Goal: Find contact information: Find contact information

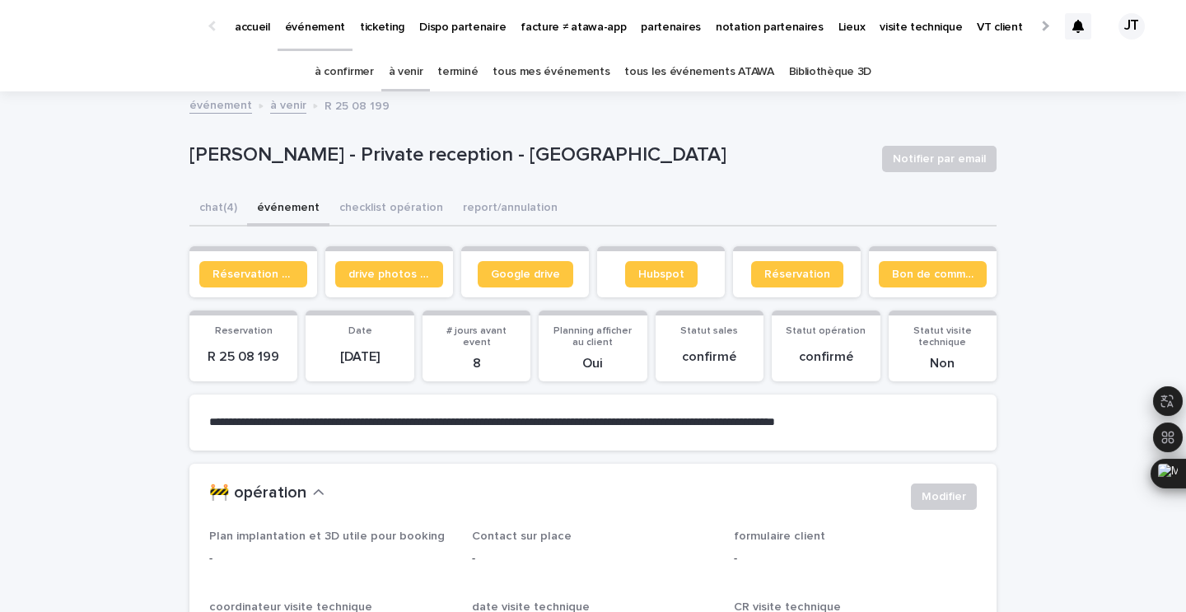
click at [650, 25] on p "partenaires" at bounding box center [671, 17] width 60 height 35
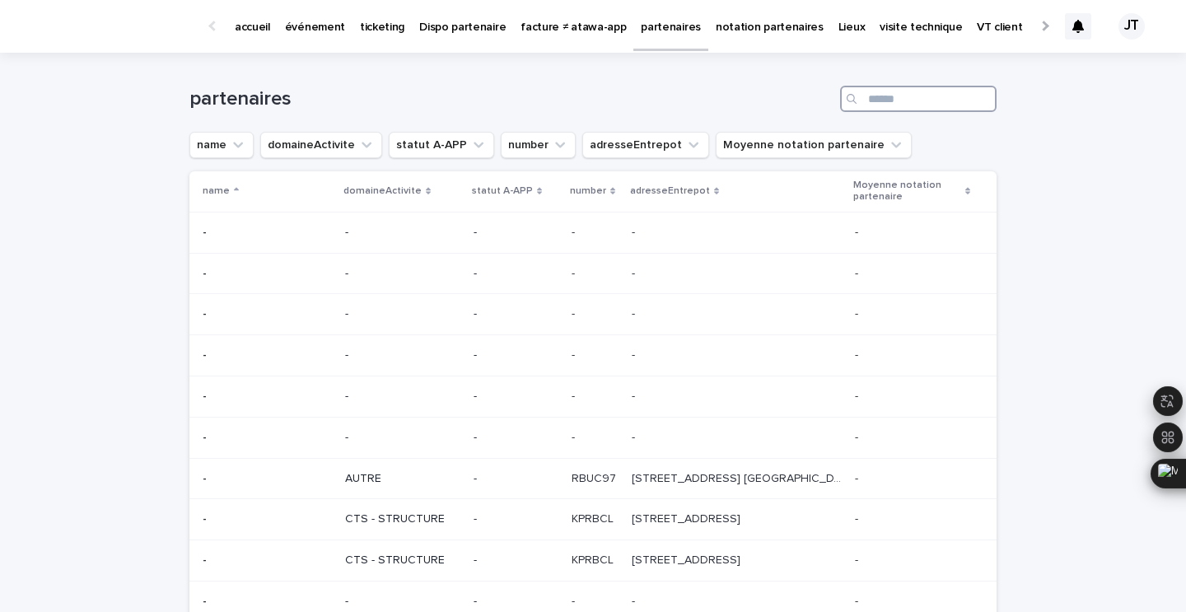
click at [916, 107] on input "Search" at bounding box center [918, 99] width 156 height 26
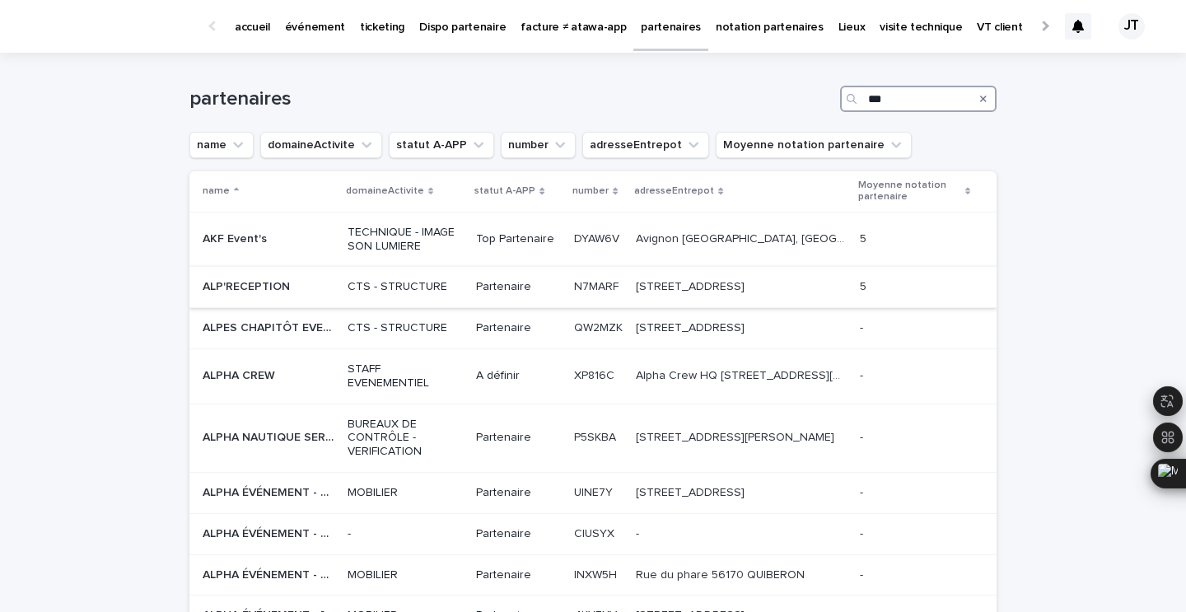
type input "***"
click at [341, 296] on td "CTS - STRUCTURE" at bounding box center [405, 287] width 128 height 41
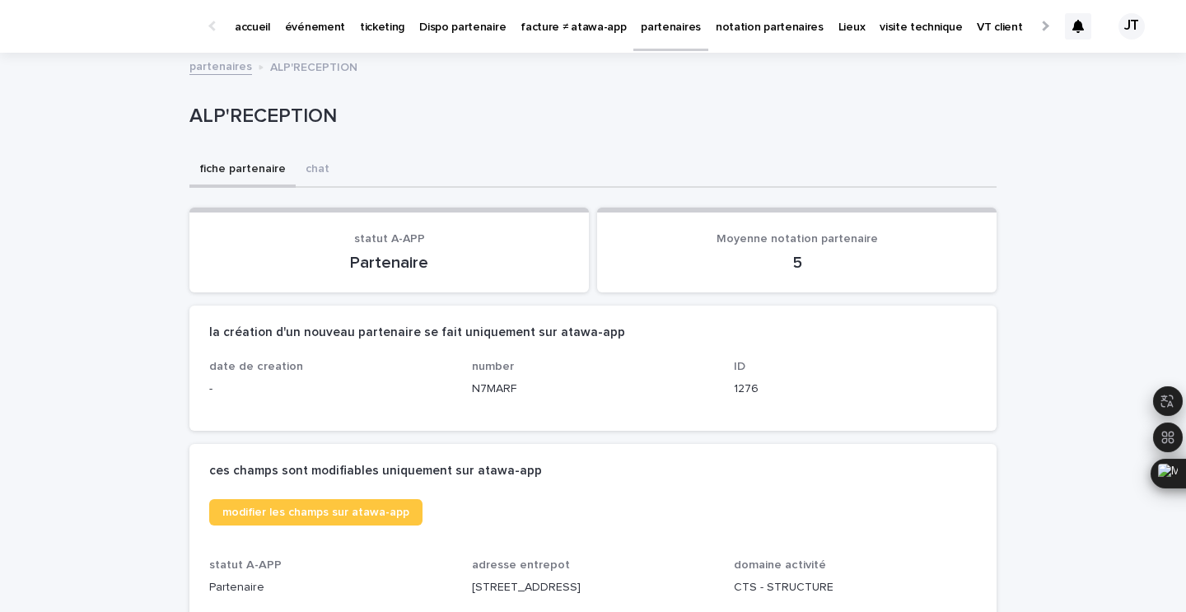
click at [662, 24] on p "partenaires" at bounding box center [671, 17] width 60 height 35
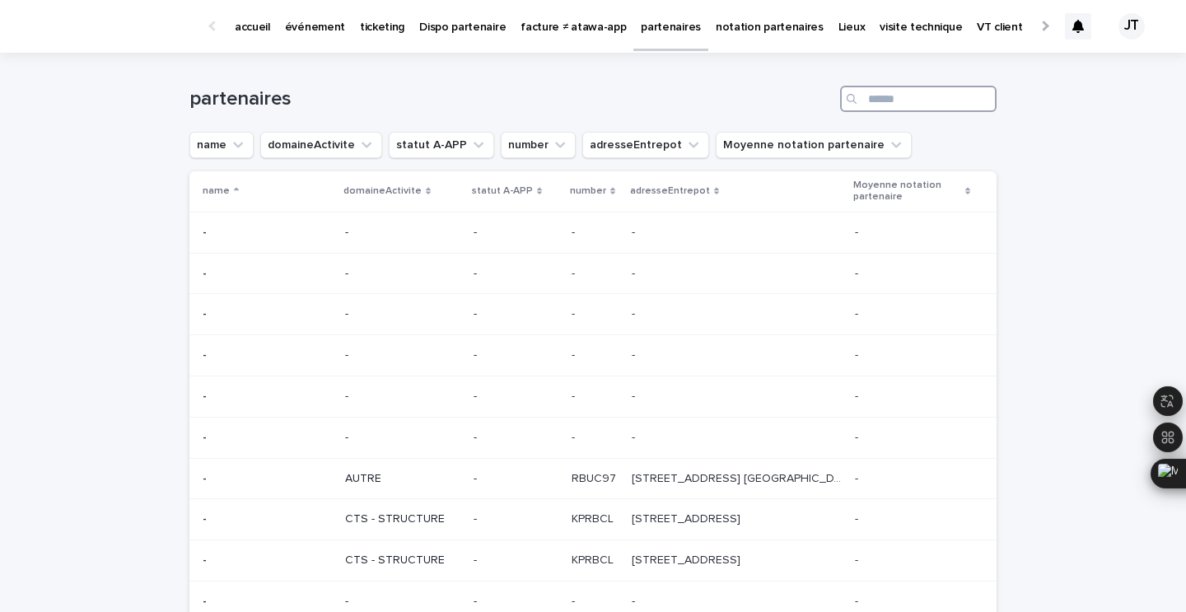
click at [897, 94] on input "Search" at bounding box center [918, 99] width 156 height 26
paste input "**********"
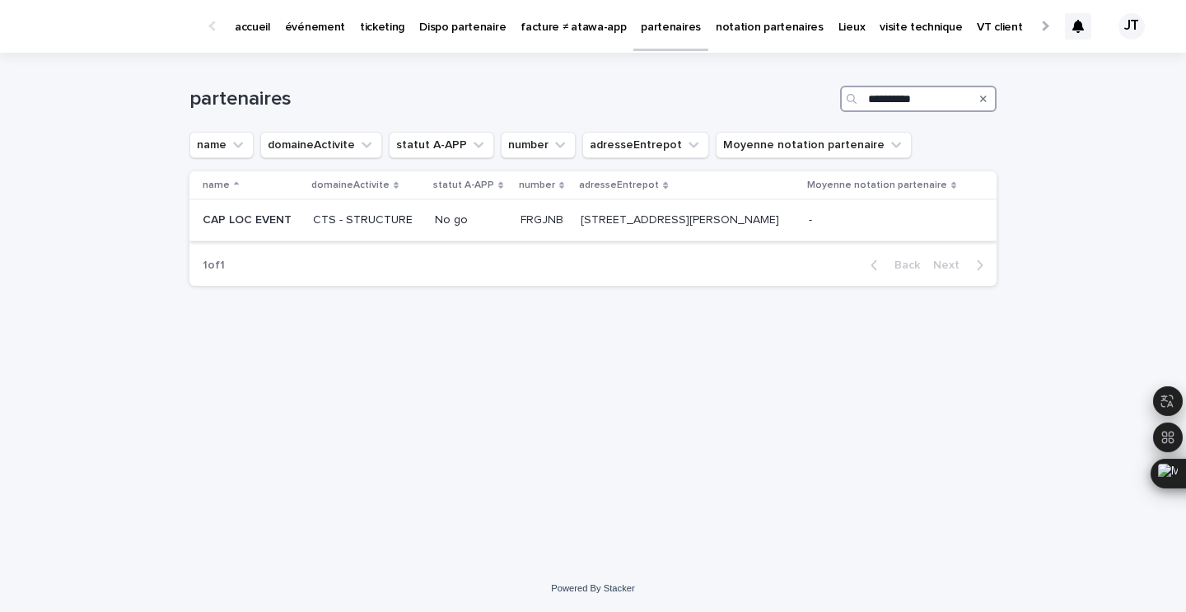
type input "**********"
click at [460, 214] on p "No go" at bounding box center [471, 220] width 73 height 14
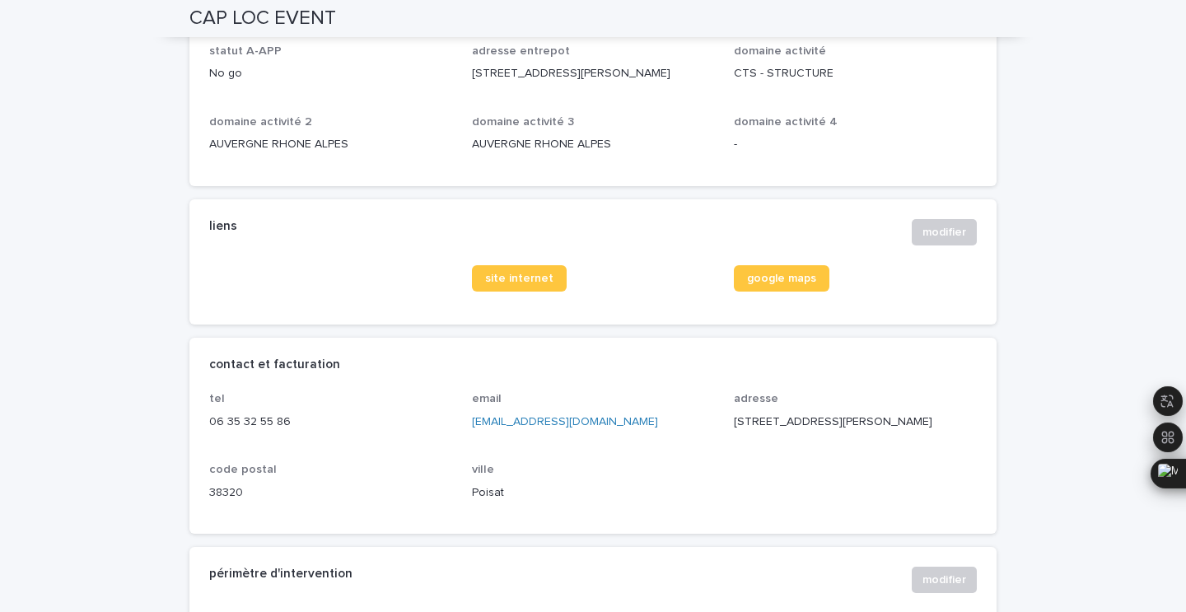
scroll to position [516, 0]
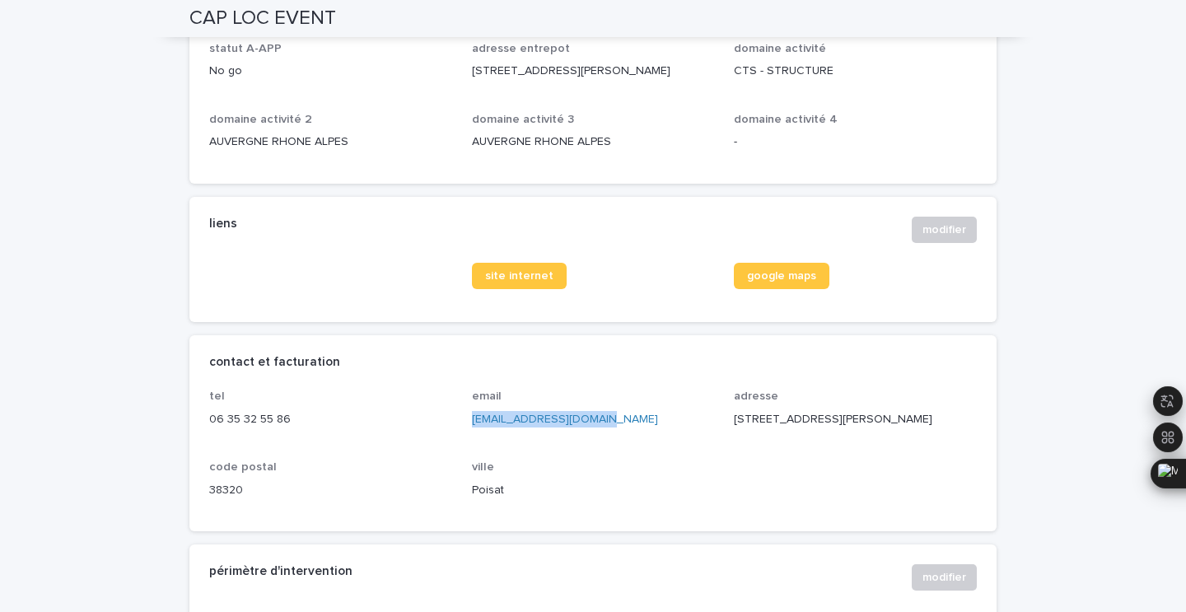
drag, startPoint x: 611, startPoint y: 413, endPoint x: 470, endPoint y: 416, distance: 140.8
click at [470, 416] on div "tel 06 35 32 55 86 email caplocevents@gmail.com adresse 13 Rue Barthélémy Thimo…" at bounding box center [592, 450] width 767 height 122
copy link "caplocevents@gmail.com"
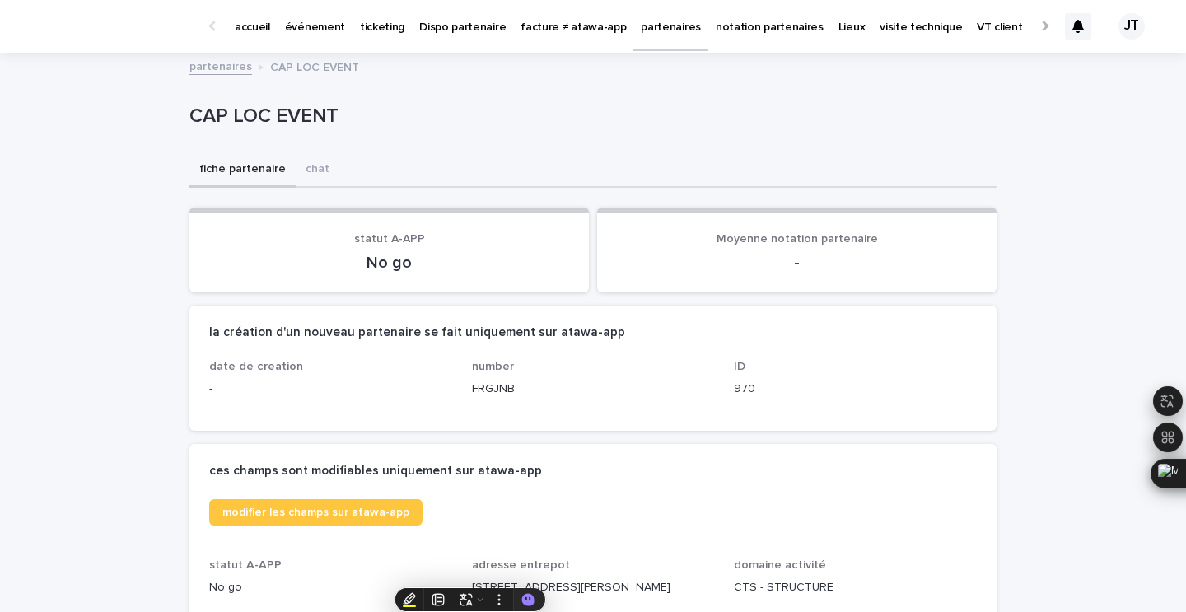
click at [305, 24] on p "événement" at bounding box center [315, 17] width 60 height 35
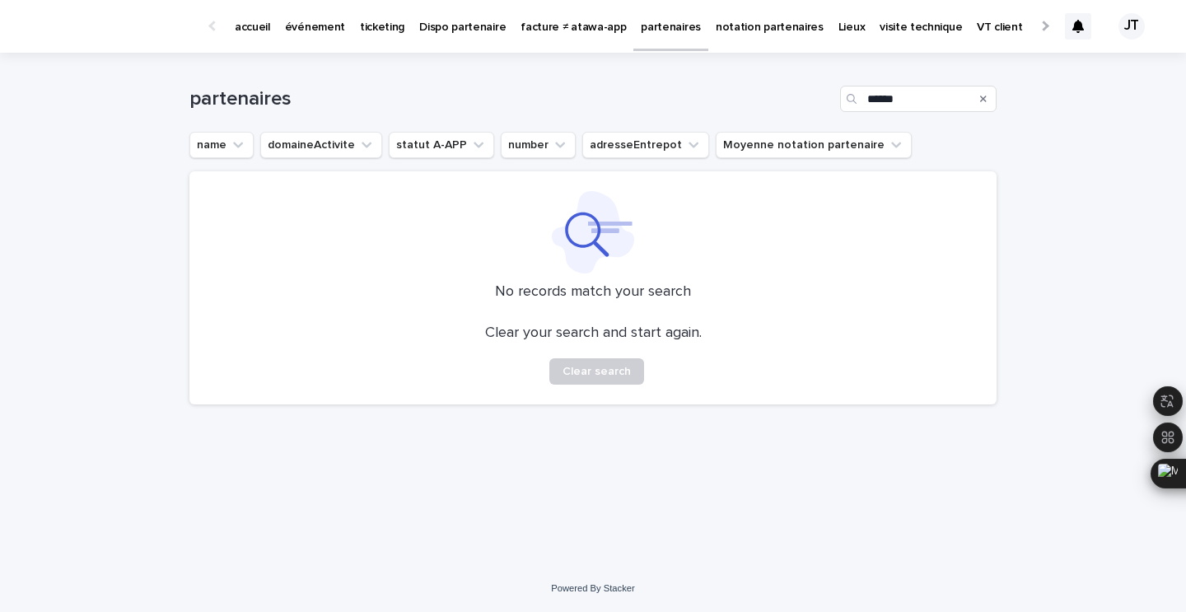
click at [305, 21] on p "événement" at bounding box center [315, 17] width 60 height 35
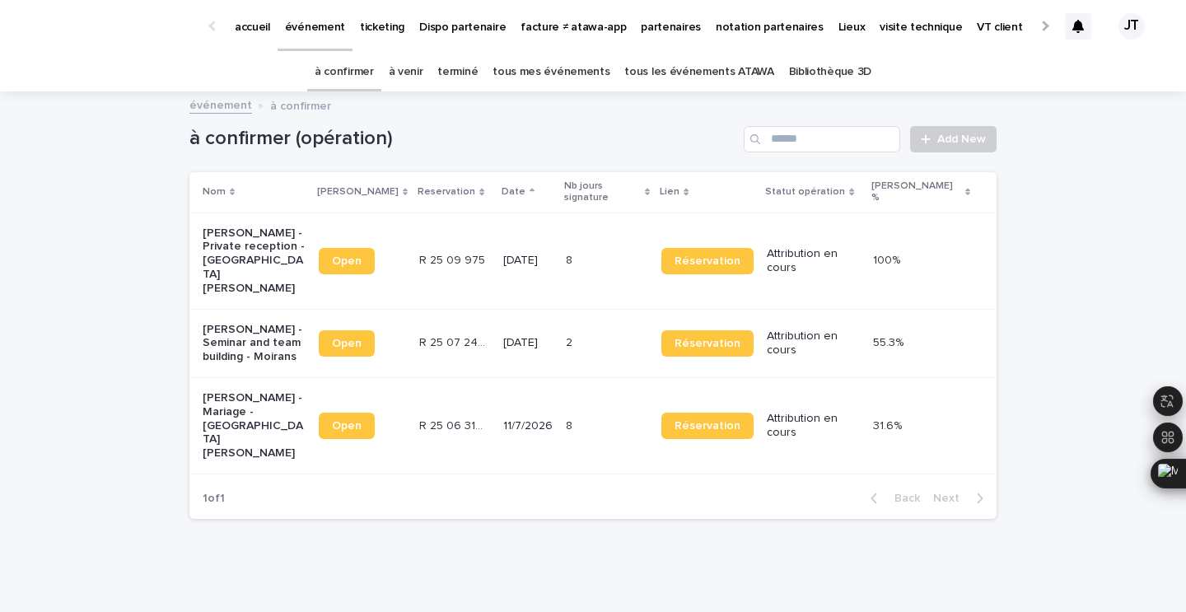
click at [423, 80] on link "à venir" at bounding box center [406, 72] width 35 height 39
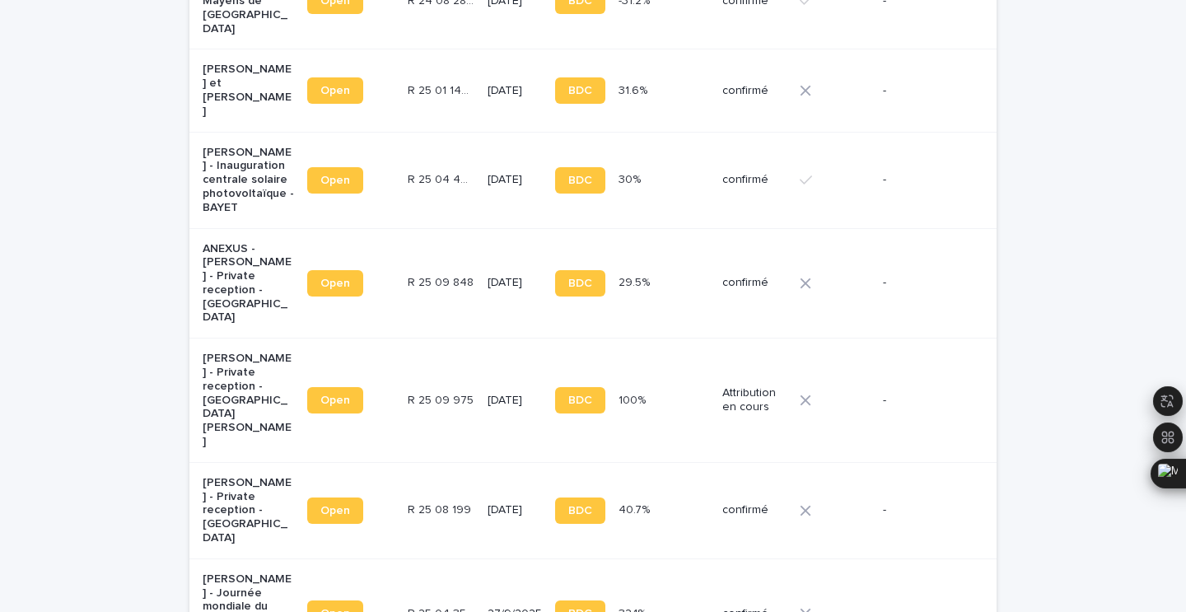
scroll to position [479, 0]
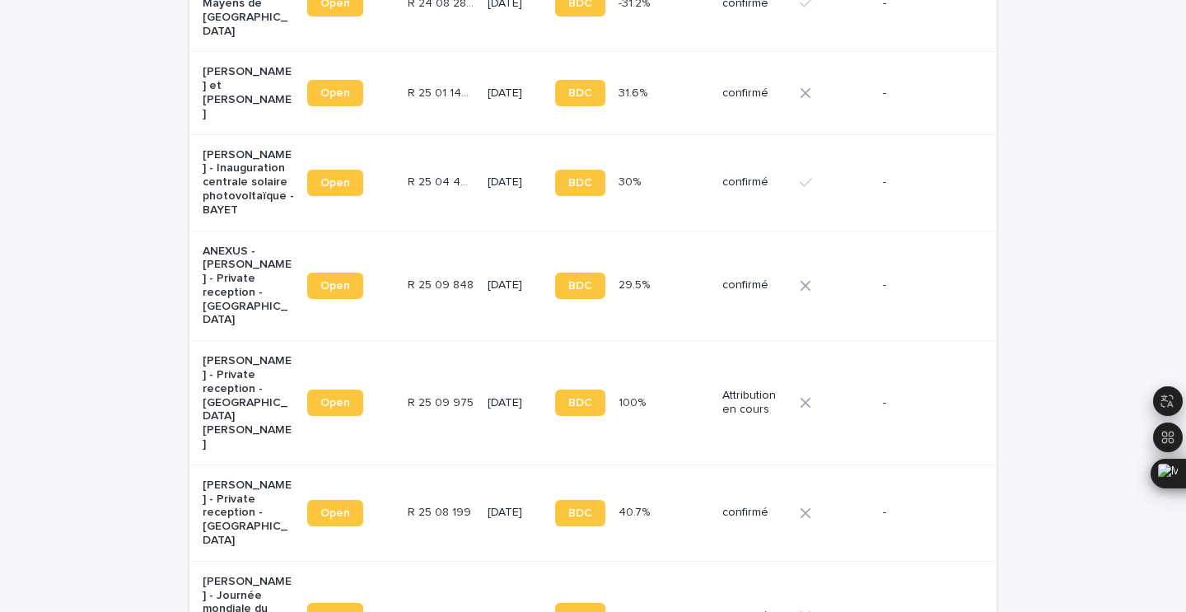
click at [415, 168] on td "R 25 04 4448 R 25 04 4448" at bounding box center [441, 182] width 80 height 96
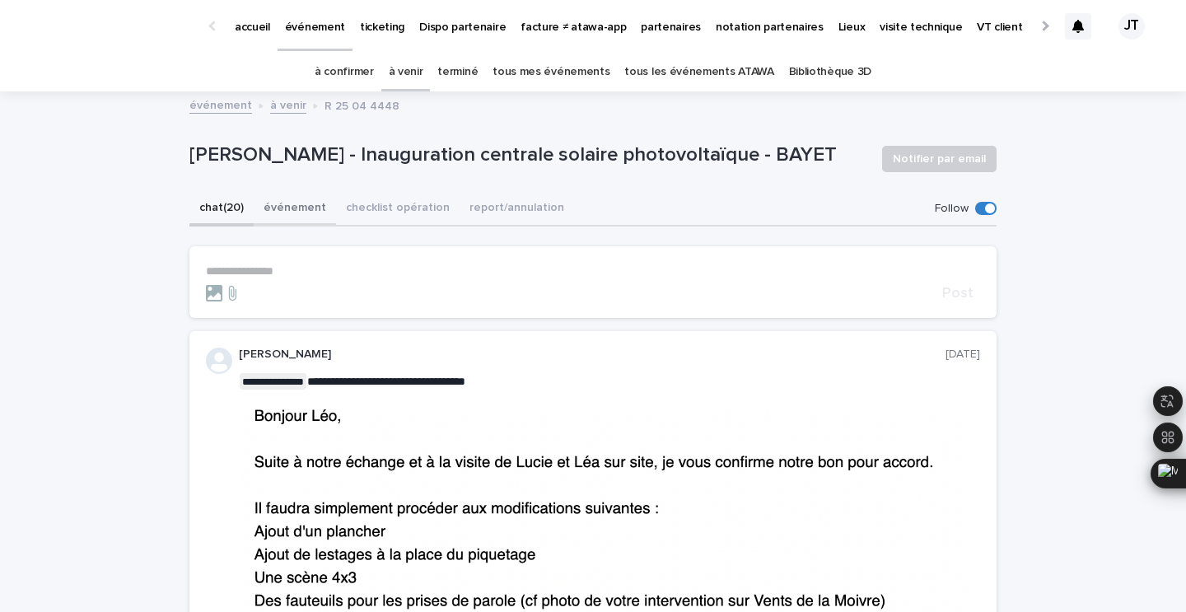
click at [273, 207] on button "événement" at bounding box center [295, 209] width 82 height 35
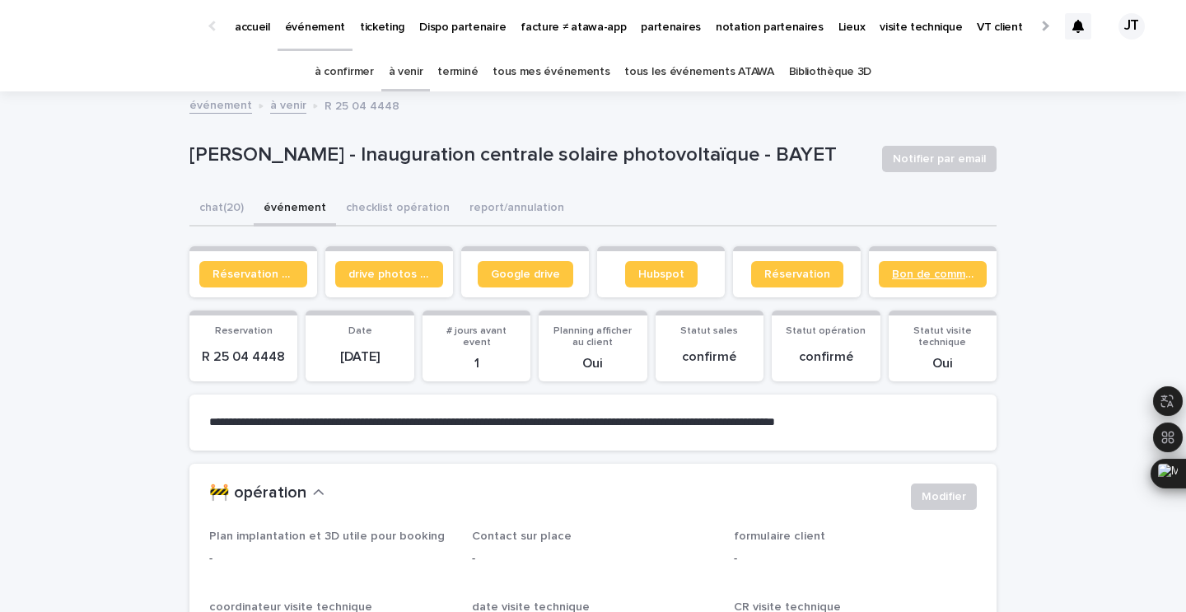
click at [943, 268] on span "Bon de commande" at bounding box center [933, 274] width 82 height 12
click at [490, 285] on link "Google drive" at bounding box center [526, 274] width 96 height 26
